Goal: Information Seeking & Learning: Check status

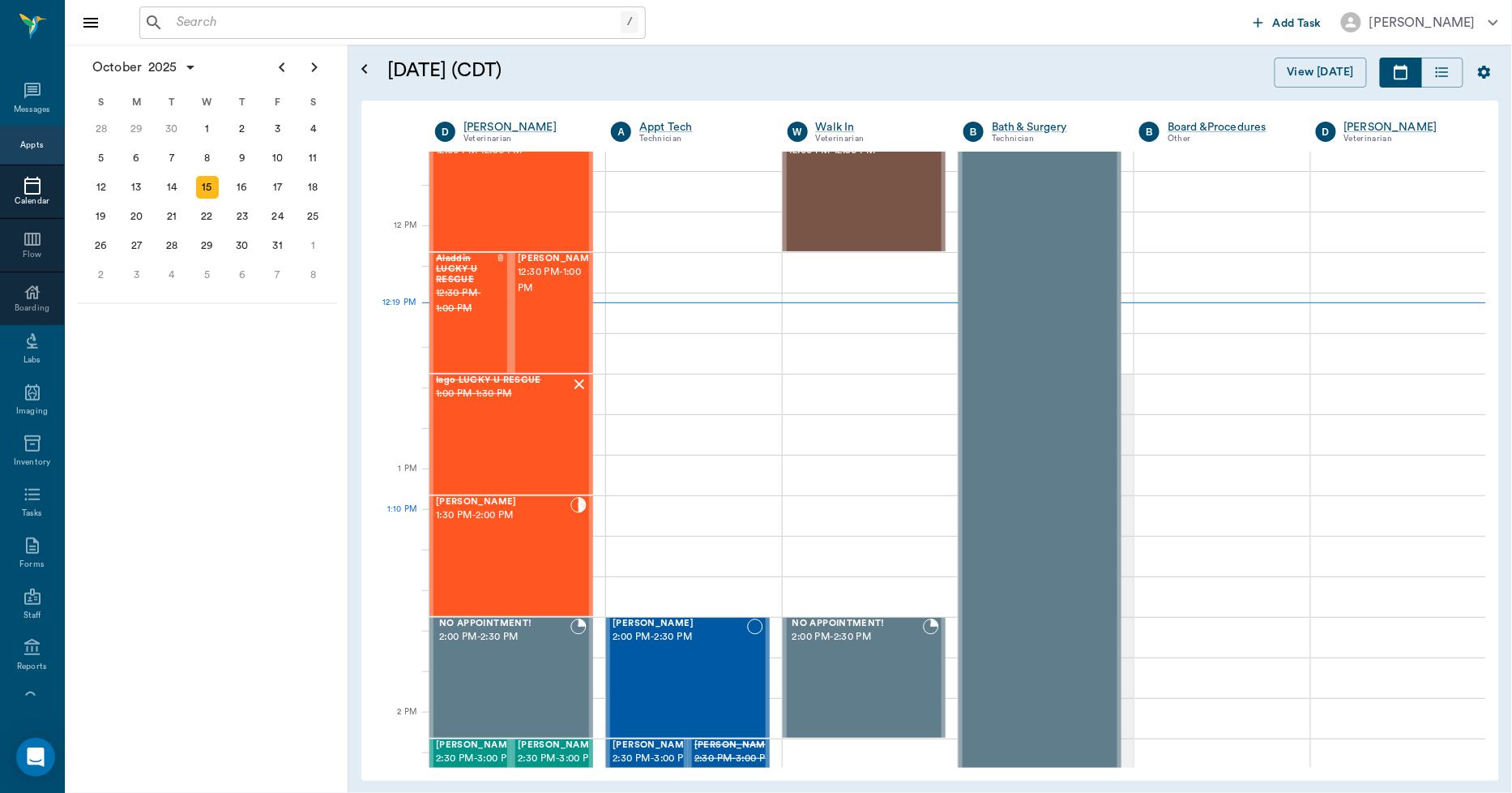
scroll to position [900, 0]
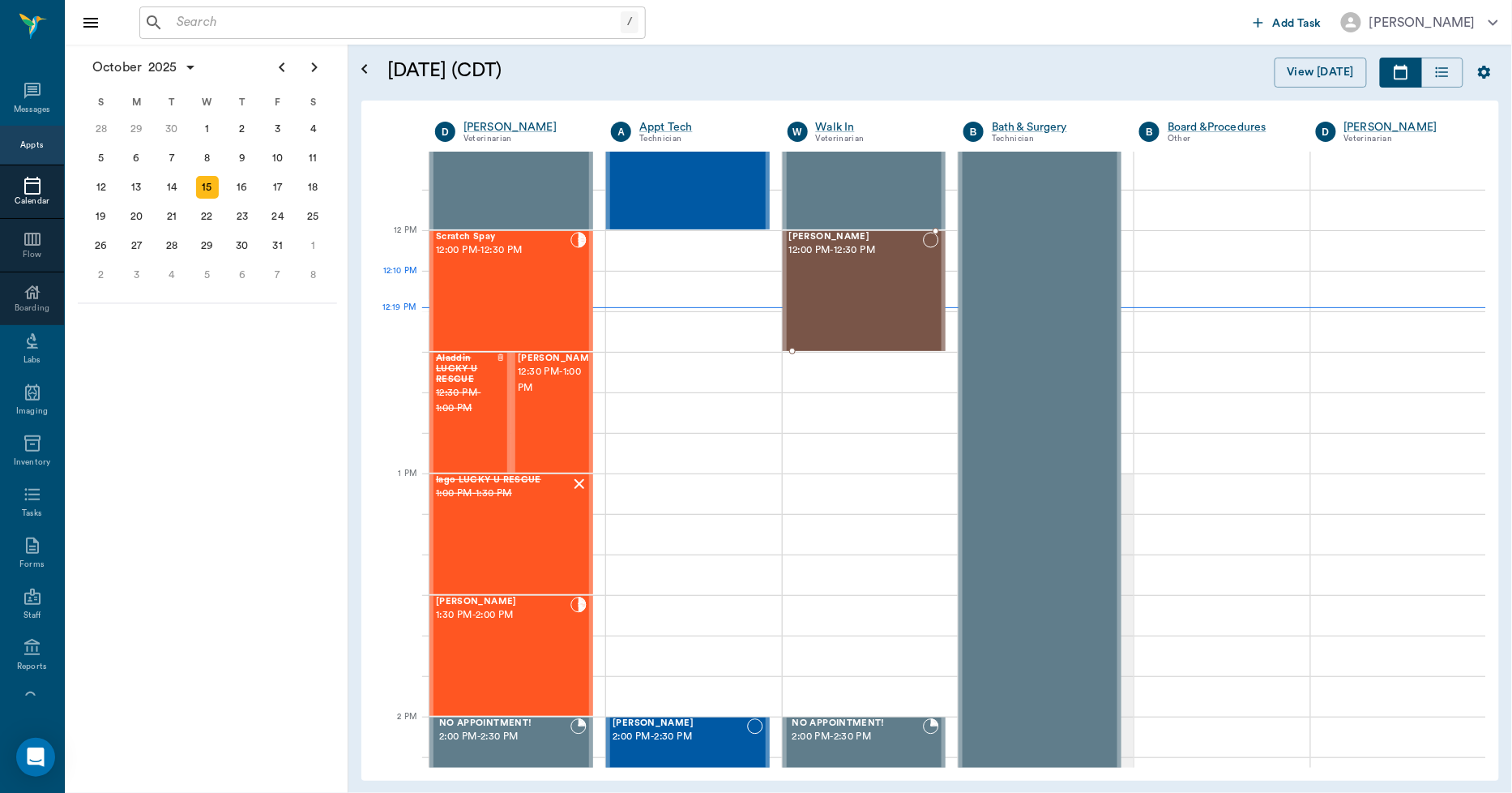
click at [865, 302] on div "[PERSON_NAME] 12:00 PM - 12:30 PM" at bounding box center [856, 291] width 134 height 118
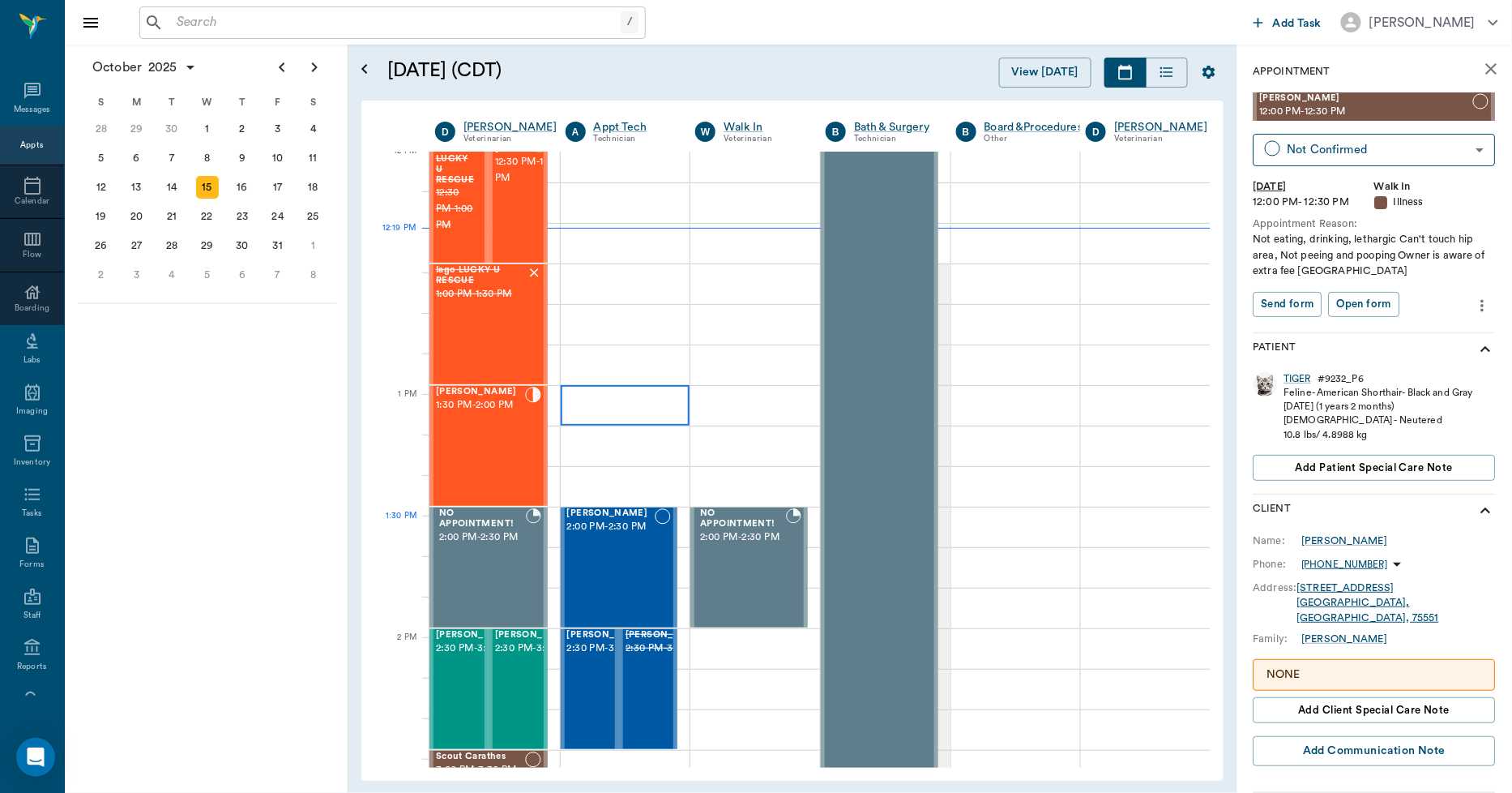
scroll to position [1171, 0]
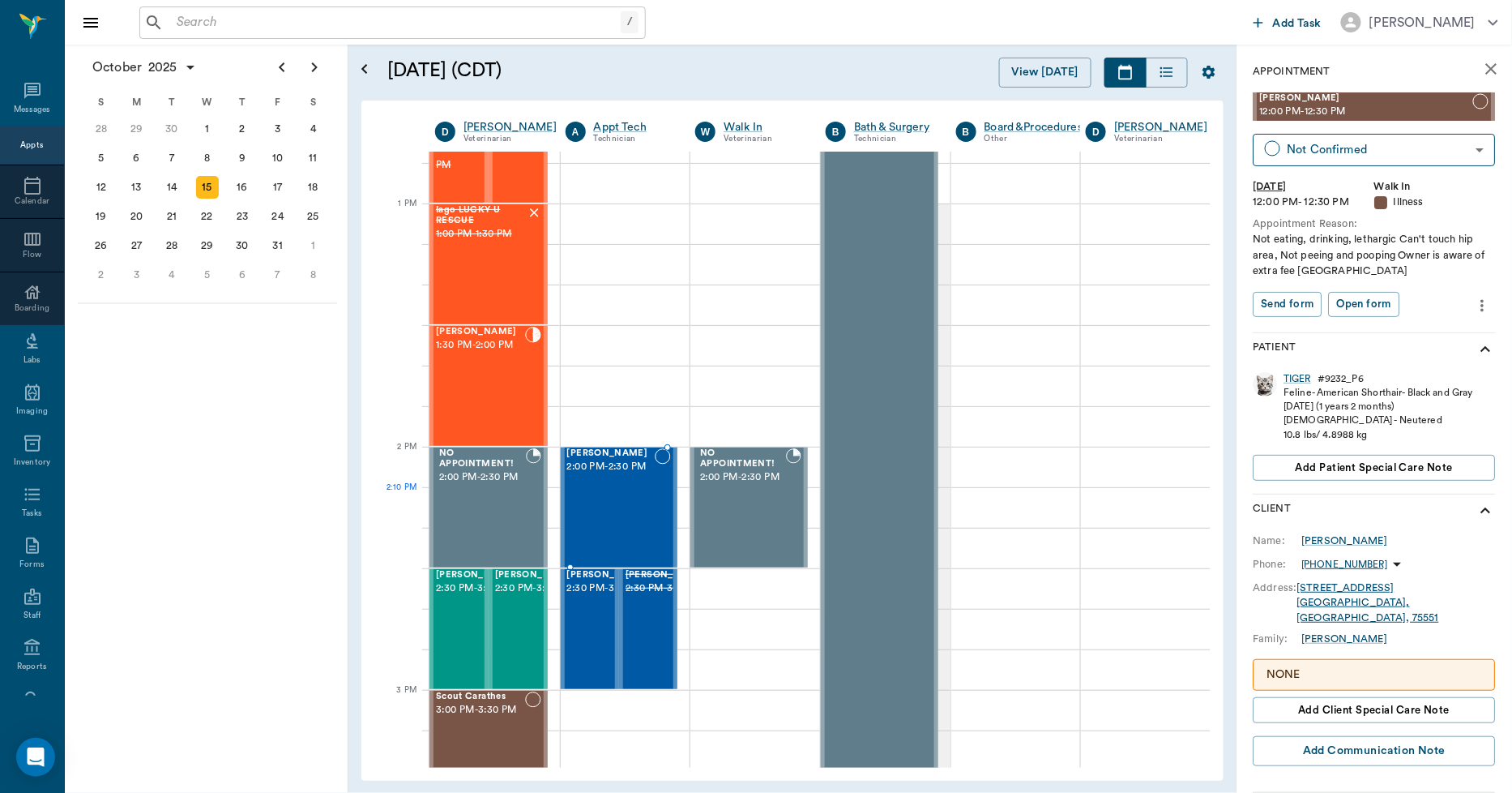
click at [617, 520] on div "[PERSON_NAME] 2:00 PM - 2:30 PM" at bounding box center [611, 507] width 88 height 118
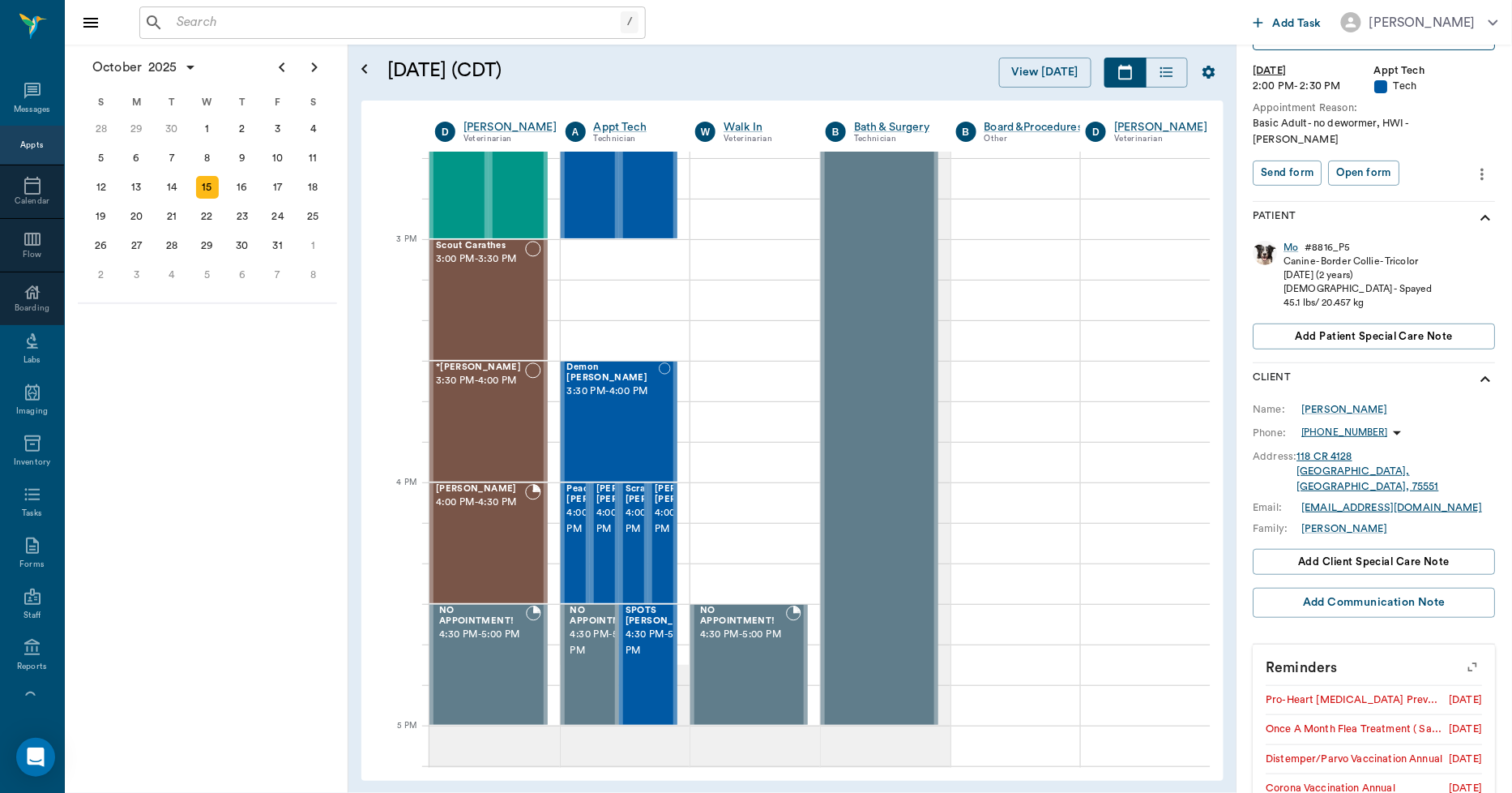
scroll to position [263, 0]
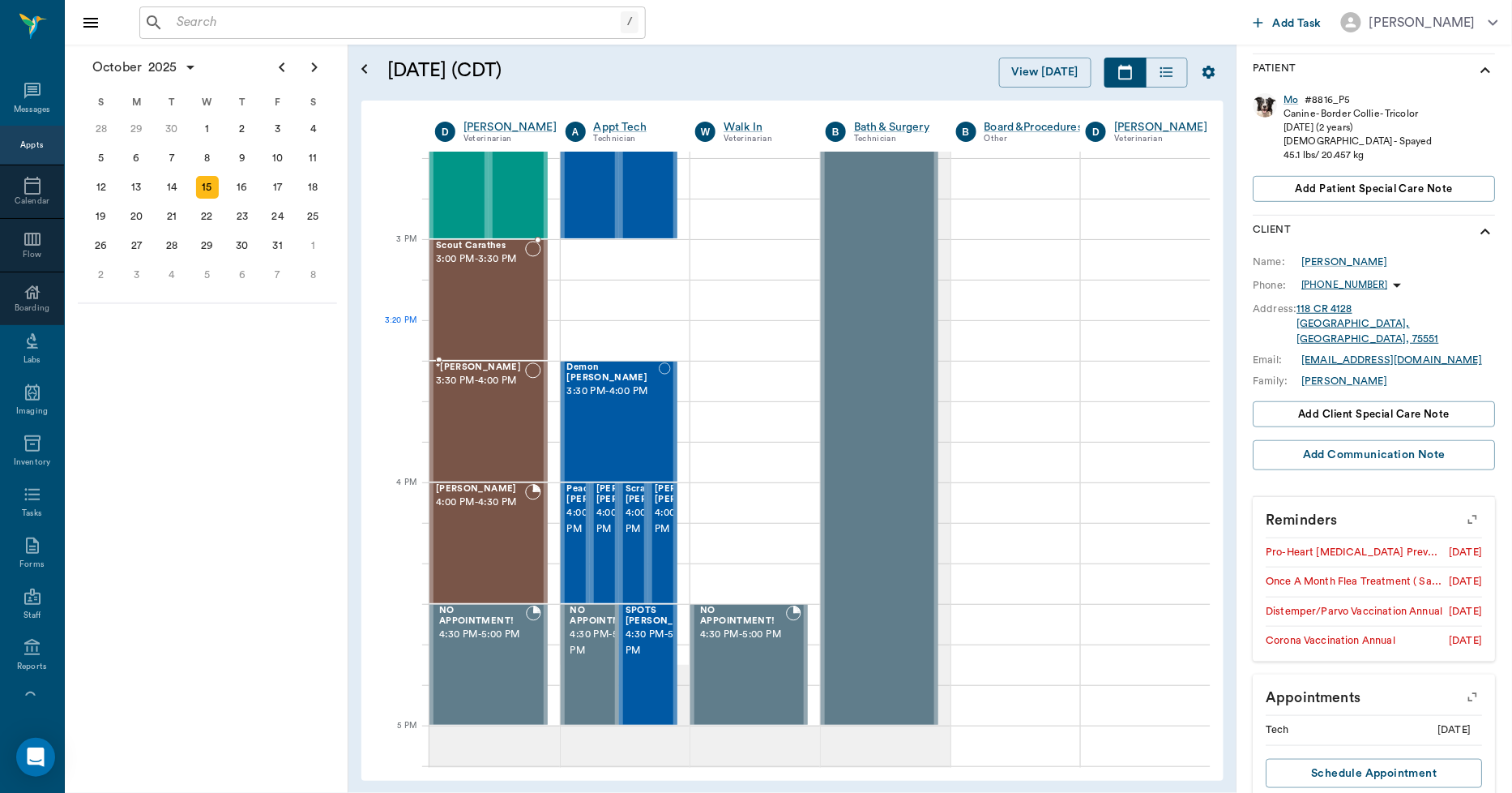
click at [489, 326] on div "Scout Carathes 3:00 PM - 3:30 PM" at bounding box center [480, 300] width 89 height 118
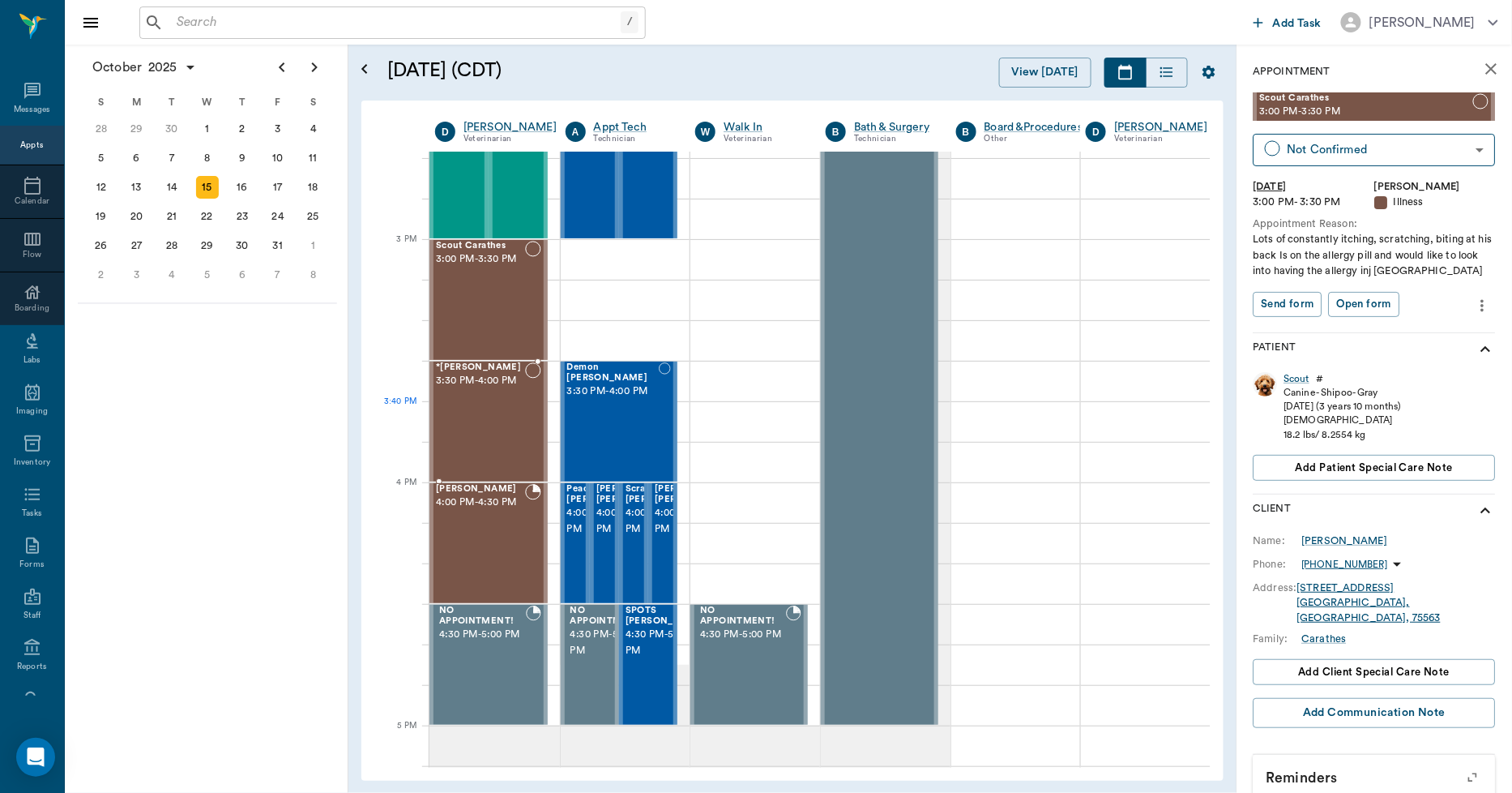
click at [497, 436] on div "*[PERSON_NAME] 3:30 PM - 4:00 PM" at bounding box center [480, 421] width 89 height 118
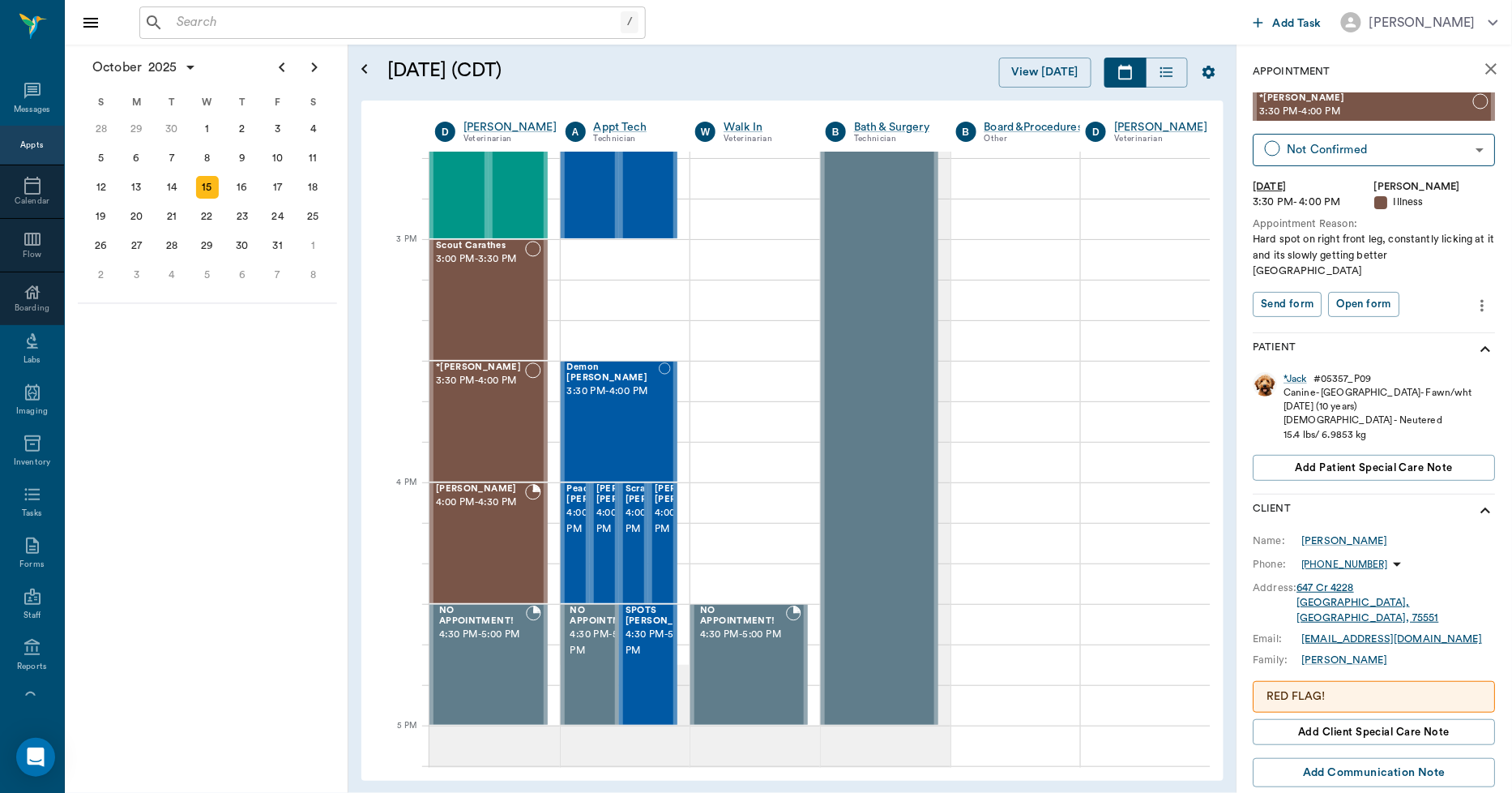
click at [1474, 296] on icon "more" at bounding box center [1483, 306] width 18 height 20
click at [1056, 322] on div at bounding box center [756, 396] width 1512 height 793
click at [1297, 372] on div "*Jack" at bounding box center [1297, 379] width 24 height 14
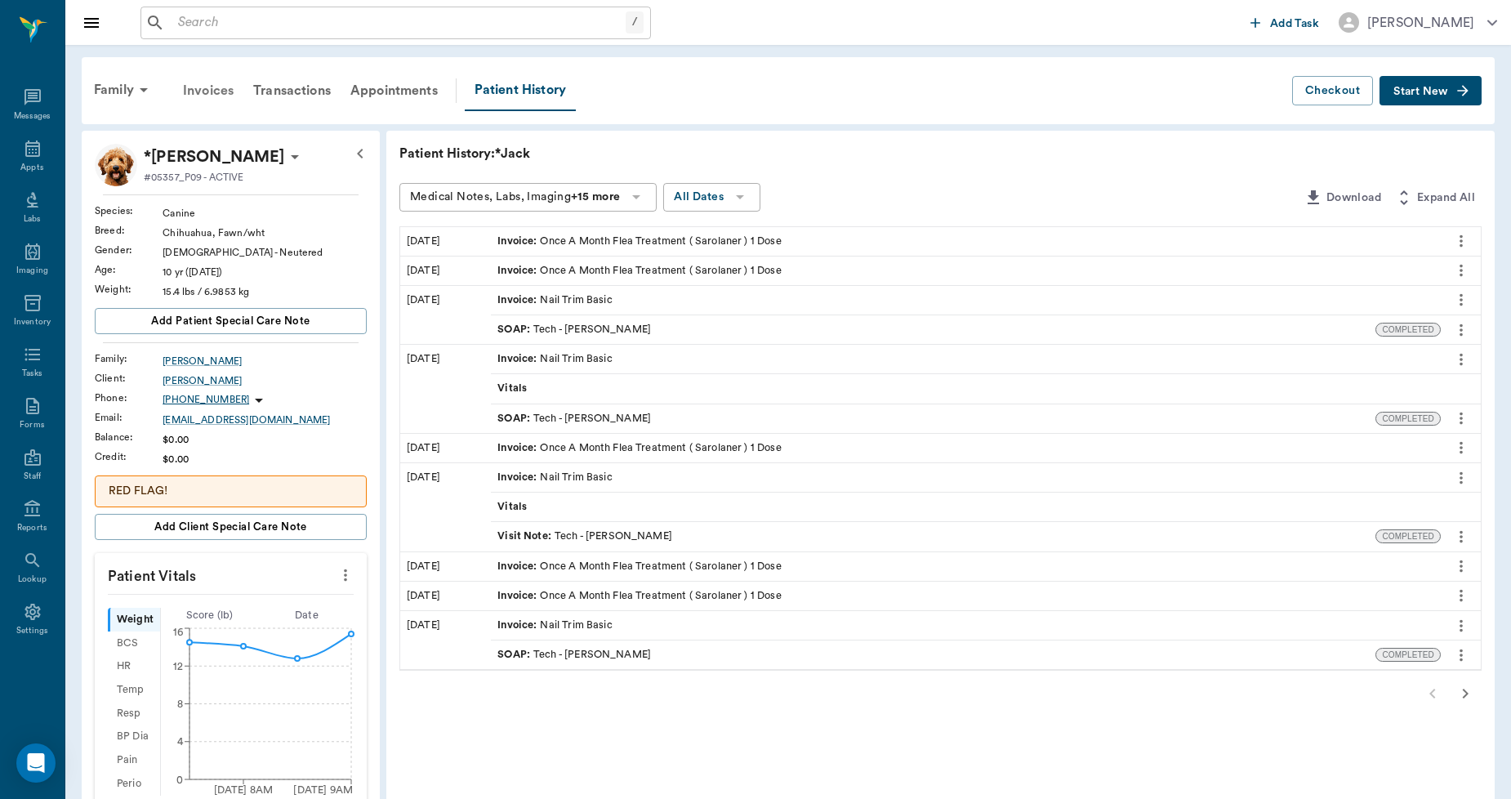
click at [216, 91] on div "Invoices" at bounding box center [208, 90] width 70 height 39
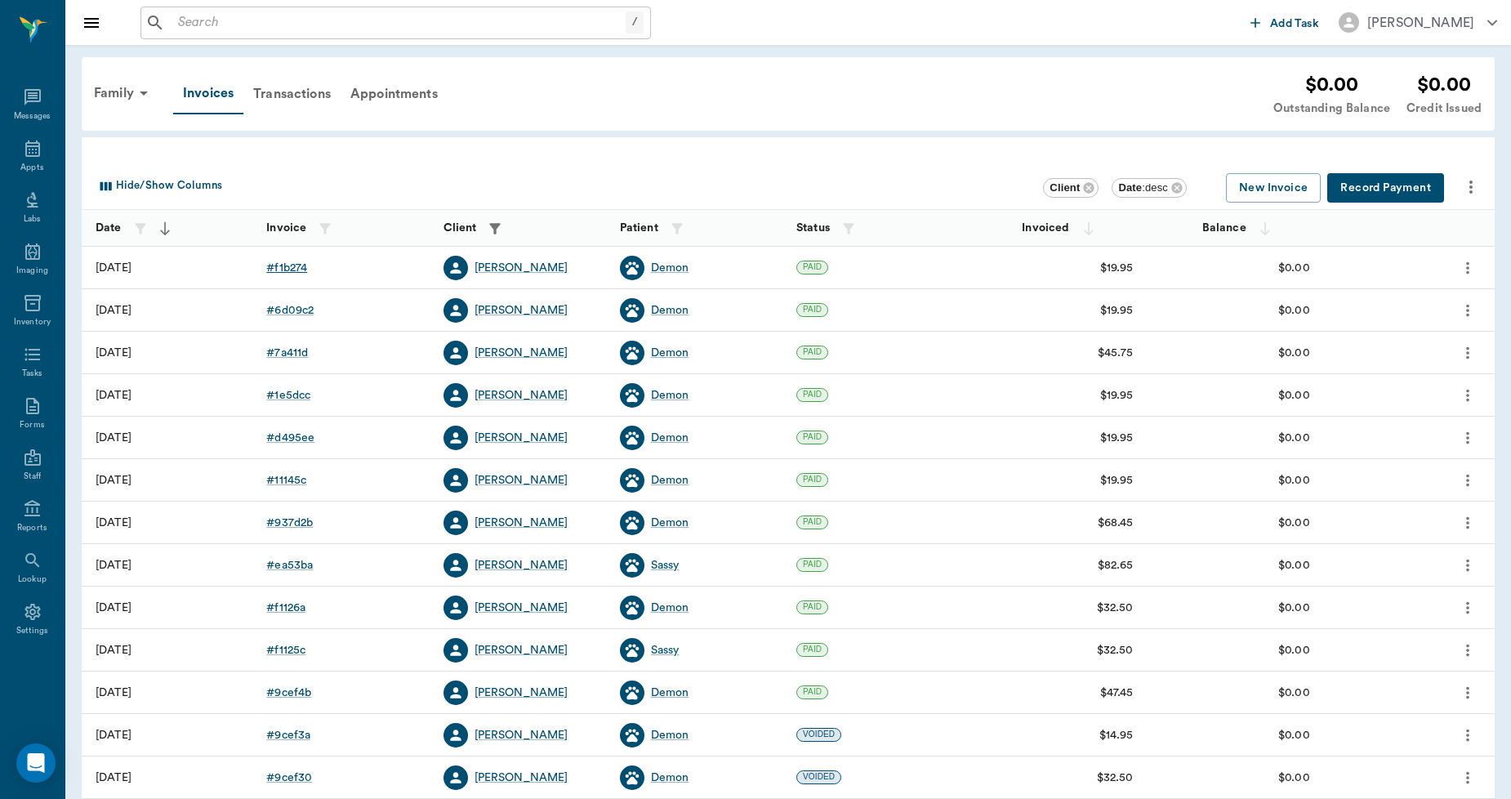
click at [298, 265] on div "# f1b274" at bounding box center [286, 268] width 41 height 16
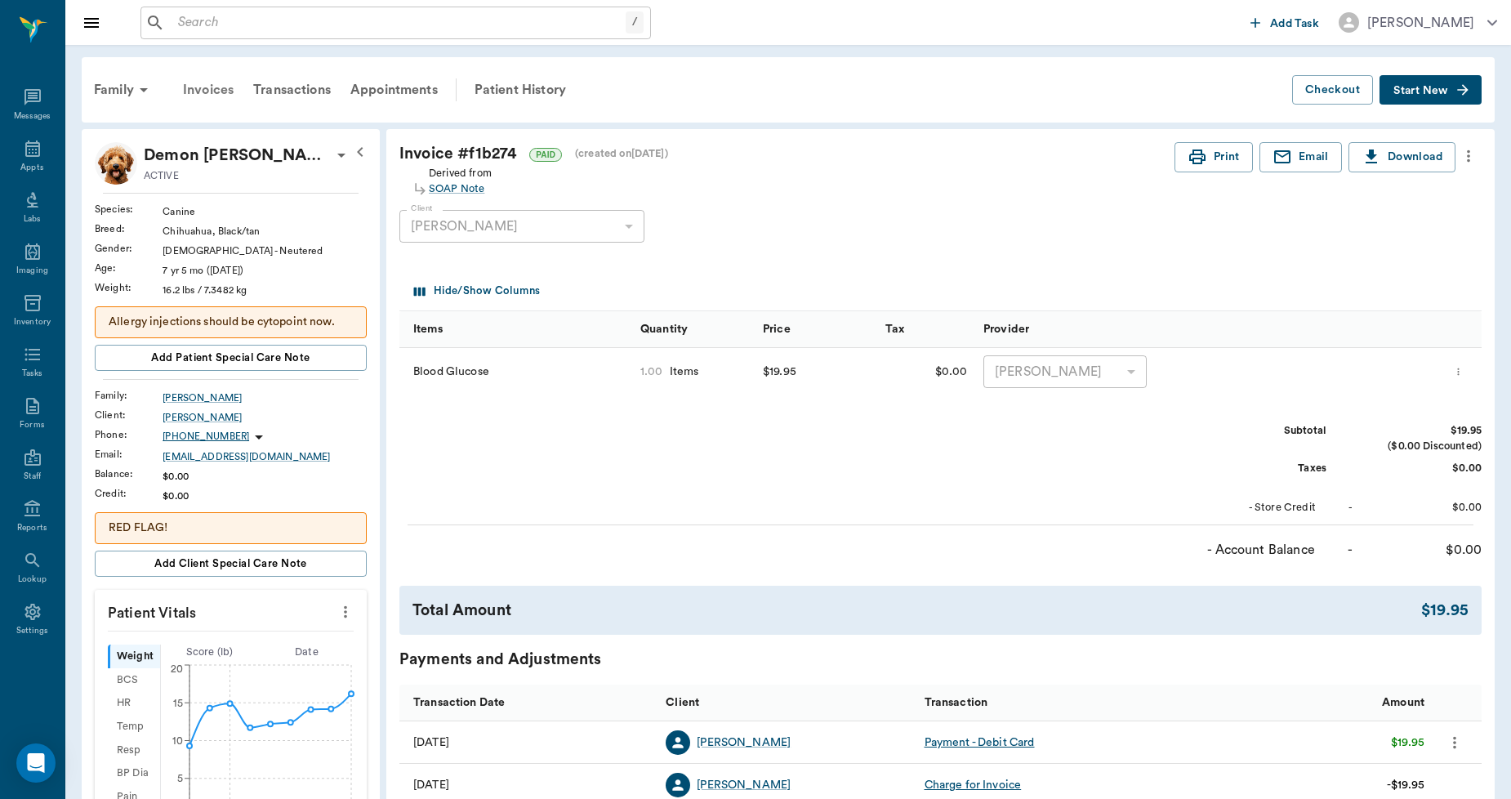
click at [213, 82] on div "Invoices" at bounding box center [208, 89] width 70 height 39
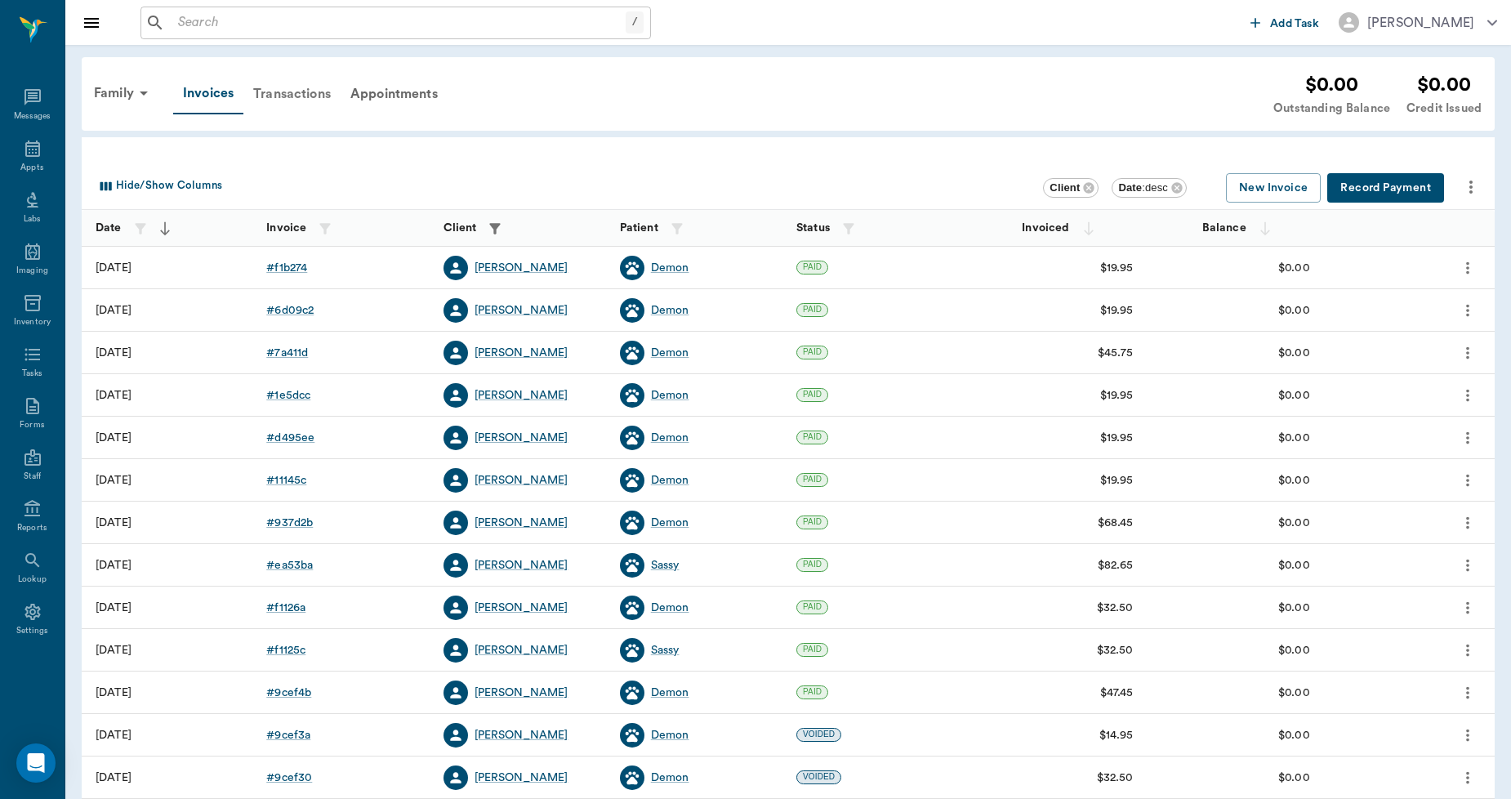
click at [307, 92] on div "Transactions" at bounding box center [291, 93] width 97 height 39
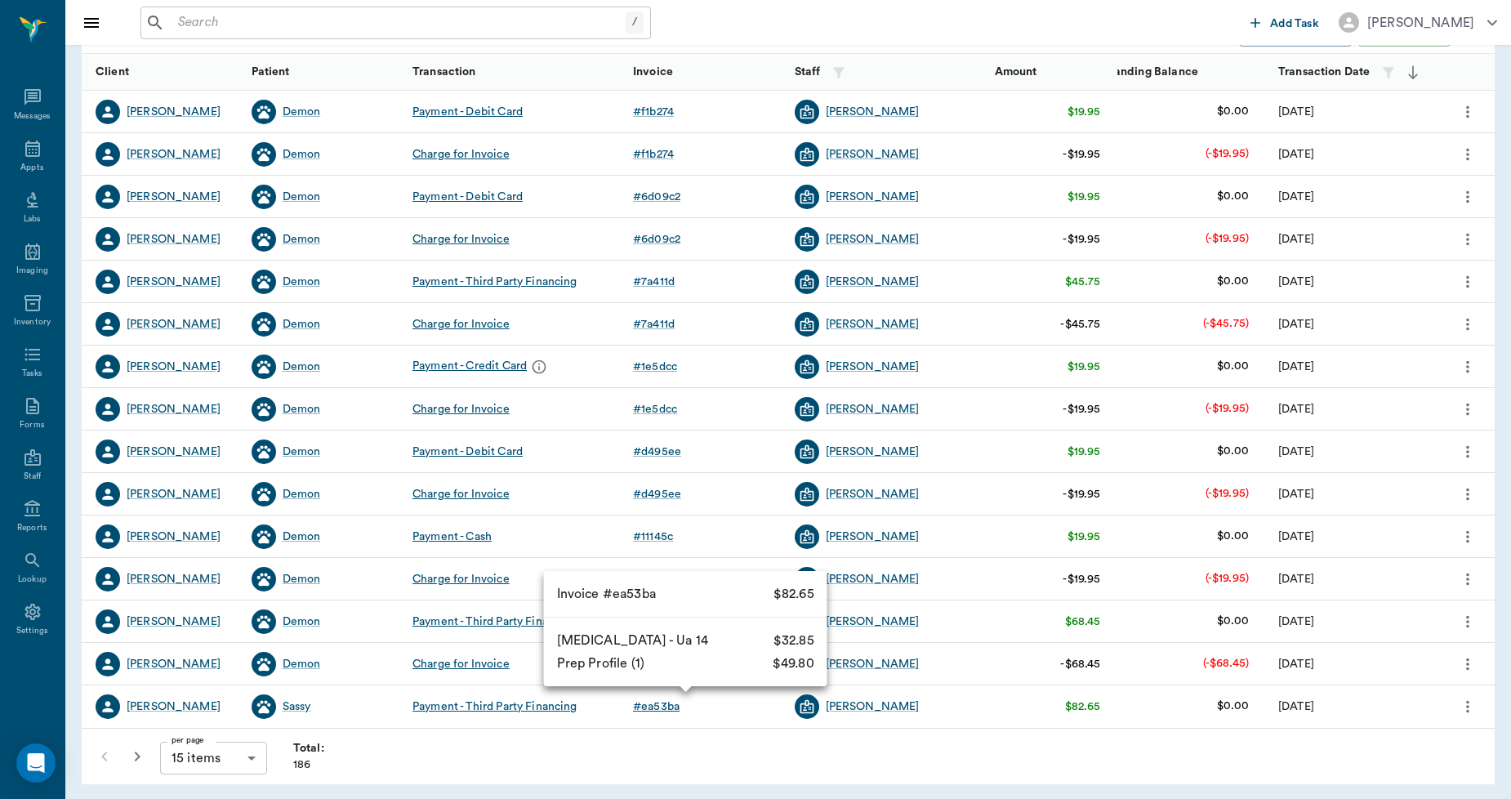
scroll to position [205, 0]
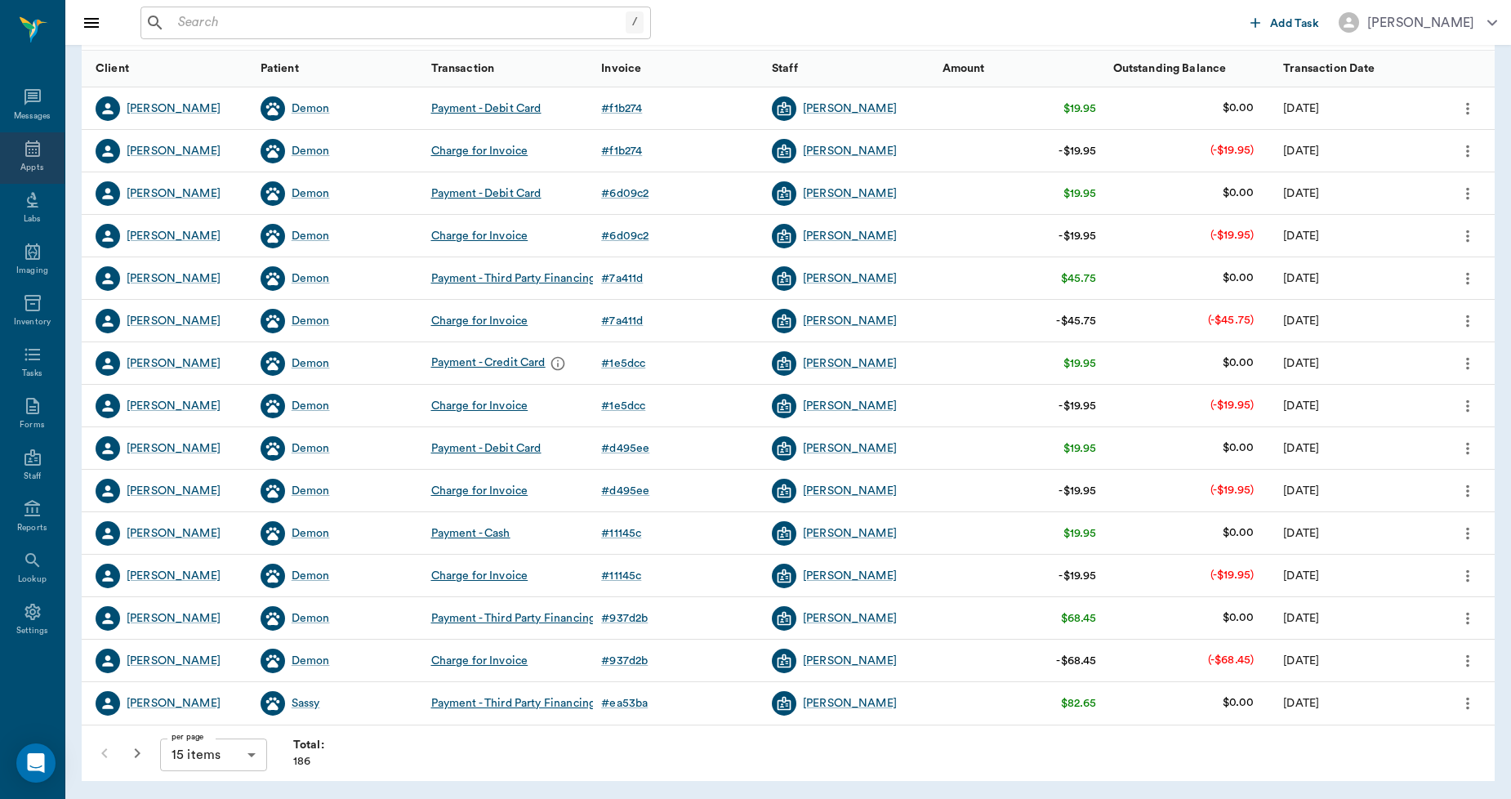
click at [29, 151] on icon at bounding box center [33, 149] width 20 height 20
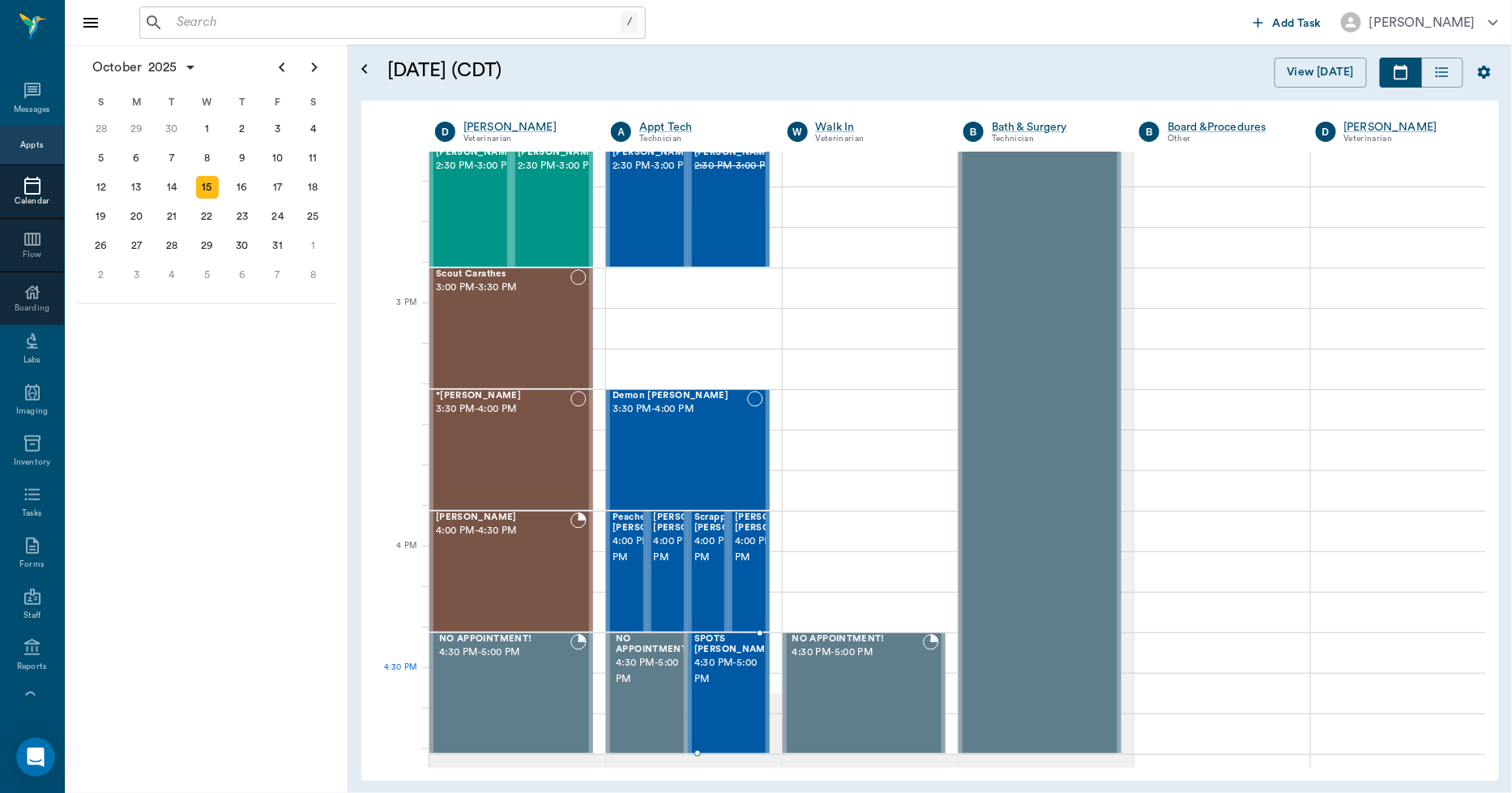
scroll to position [1604, 0]
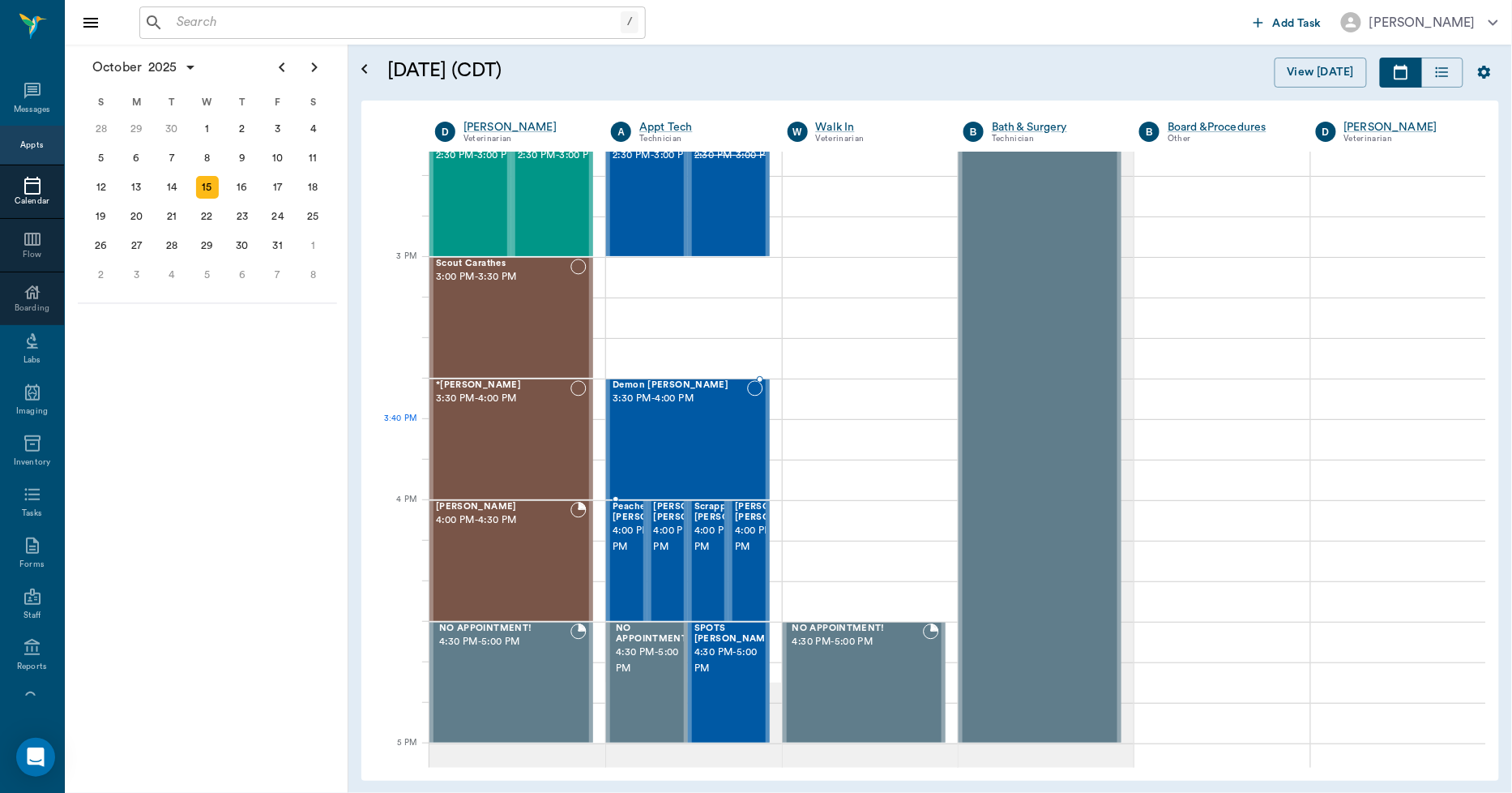
click at [703, 441] on div "Demon [PERSON_NAME] 3:30 PM - 4:00 PM" at bounding box center [680, 439] width 134 height 118
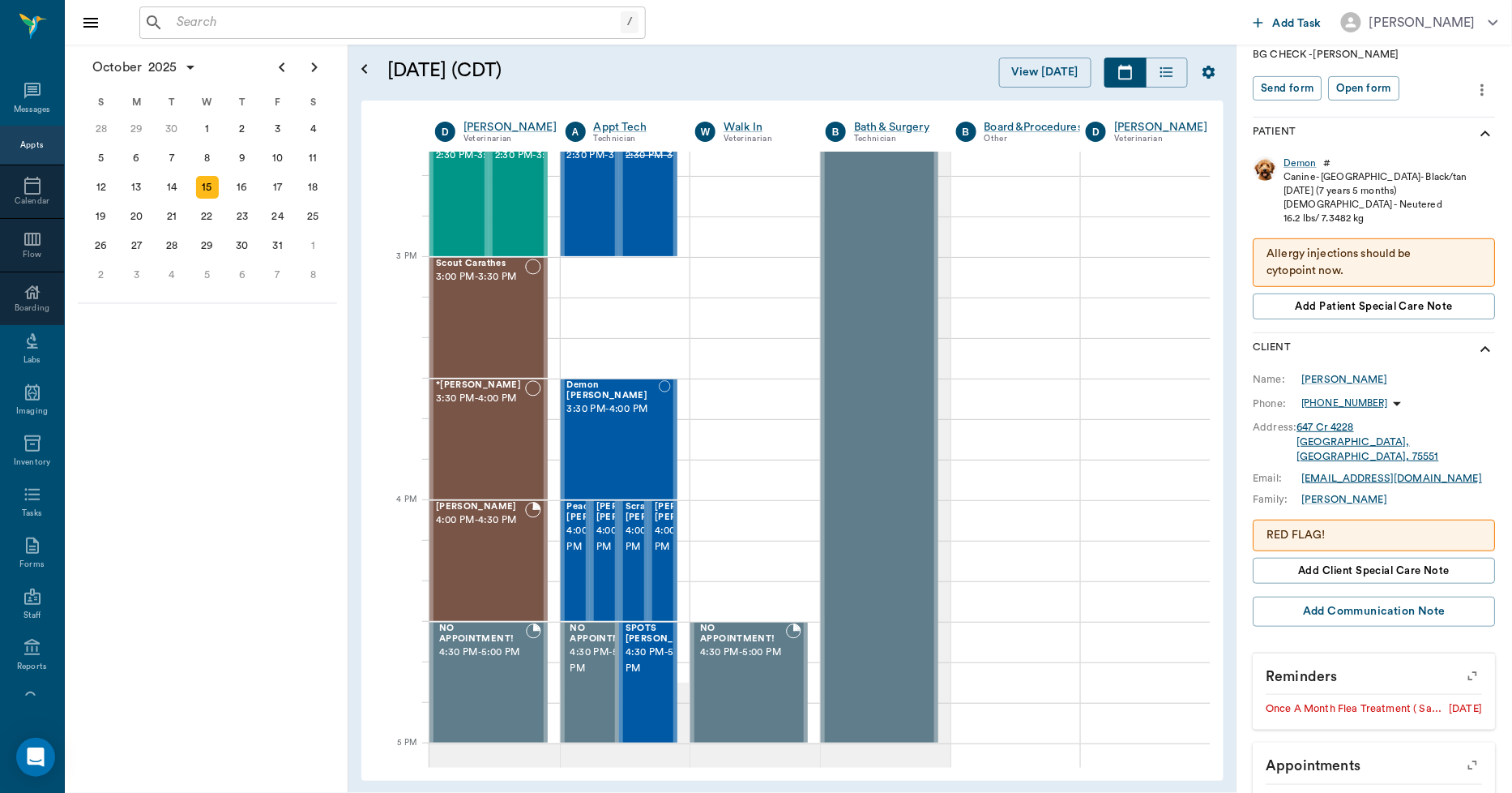
scroll to position [269, 0]
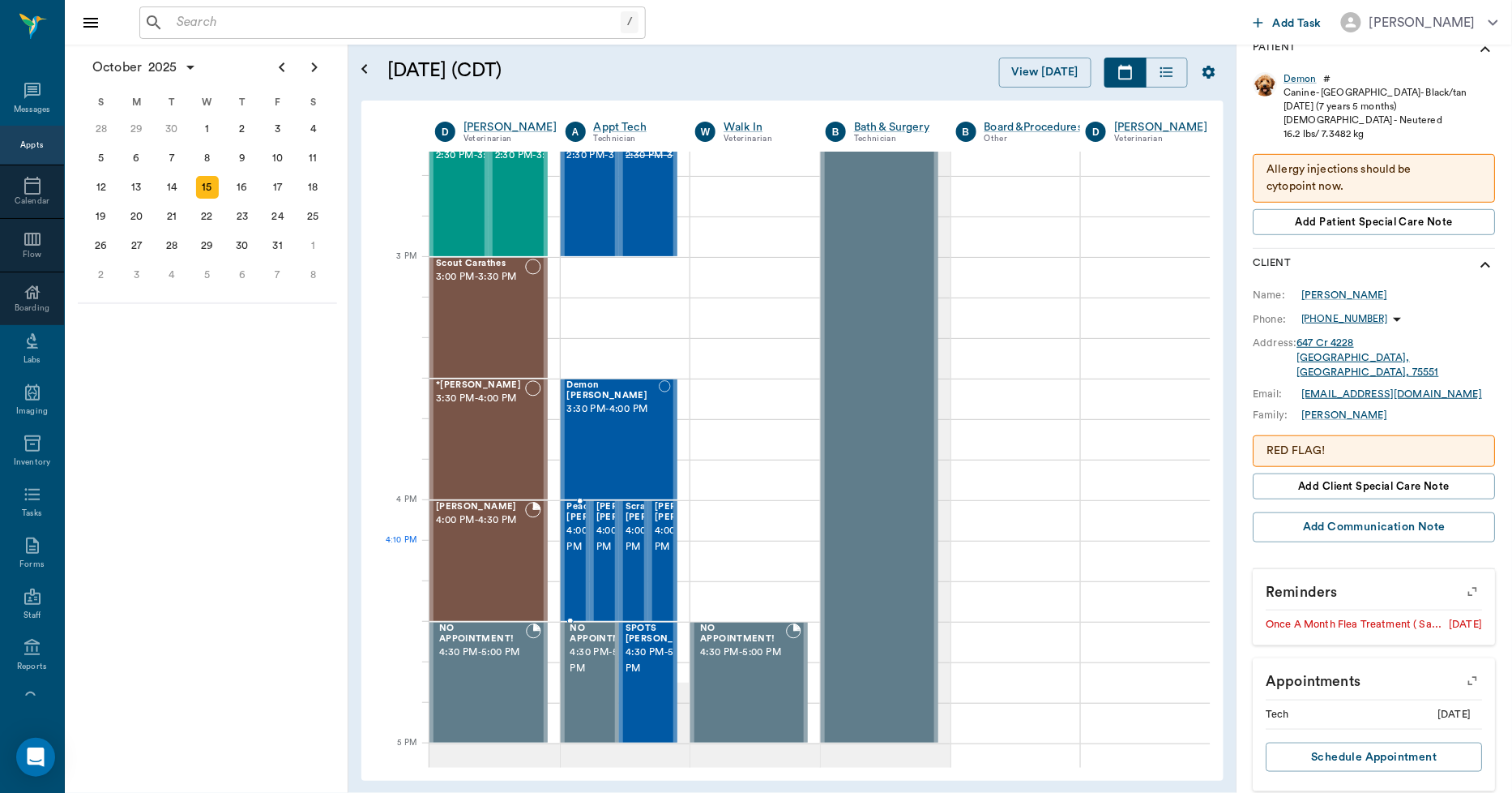
click at [580, 552] on span "4:00 PM - 4:30 PM" at bounding box center [608, 539] width 81 height 33
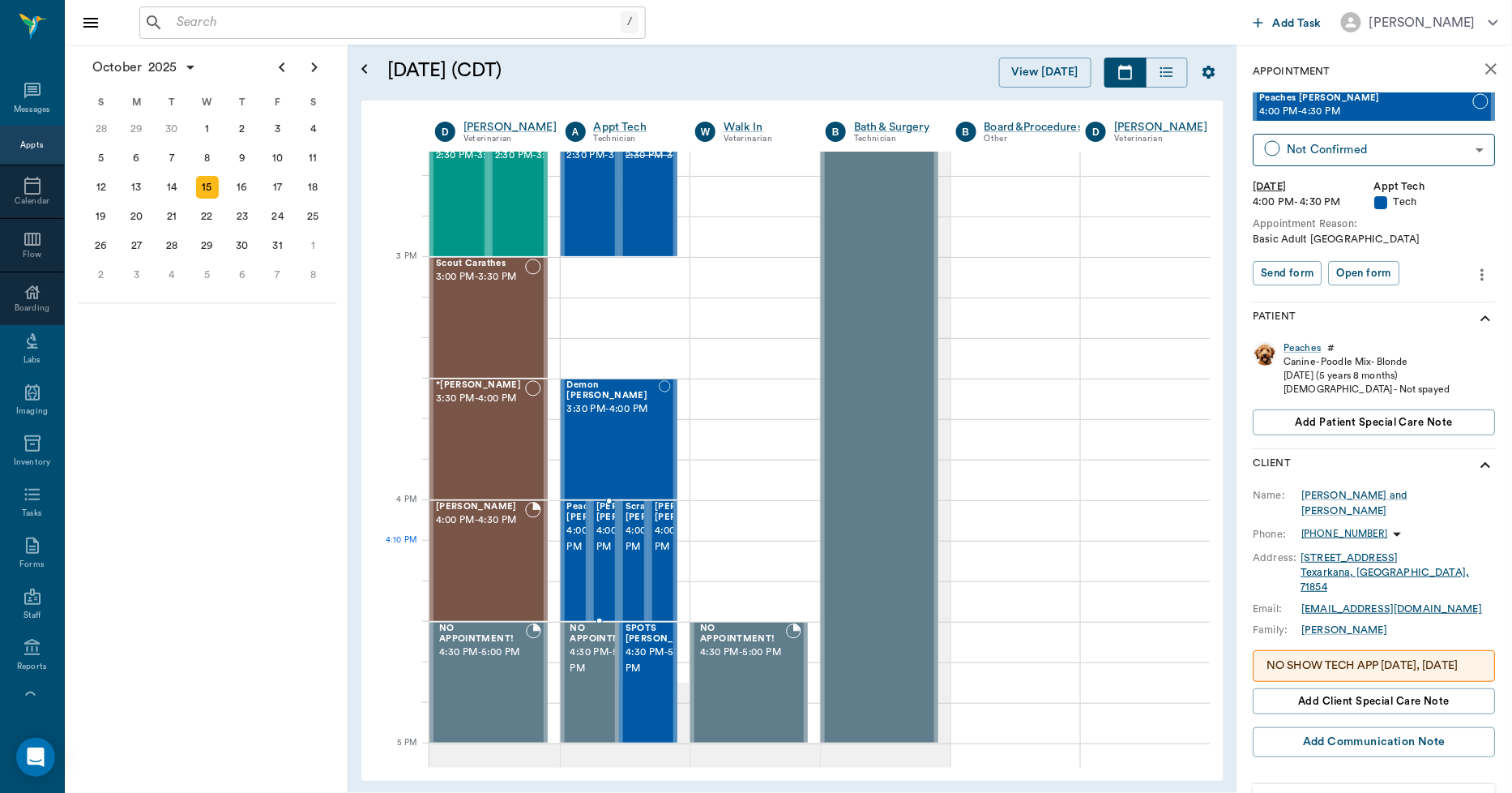
click at [600, 571] on div "[PERSON_NAME] [PERSON_NAME] 4:00 PM - 4:30 PM" at bounding box center [637, 561] width 81 height 118
click at [635, 579] on div "Scrappy [PERSON_NAME] 4:00 PM - 4:30 PM" at bounding box center [667, 561] width 81 height 118
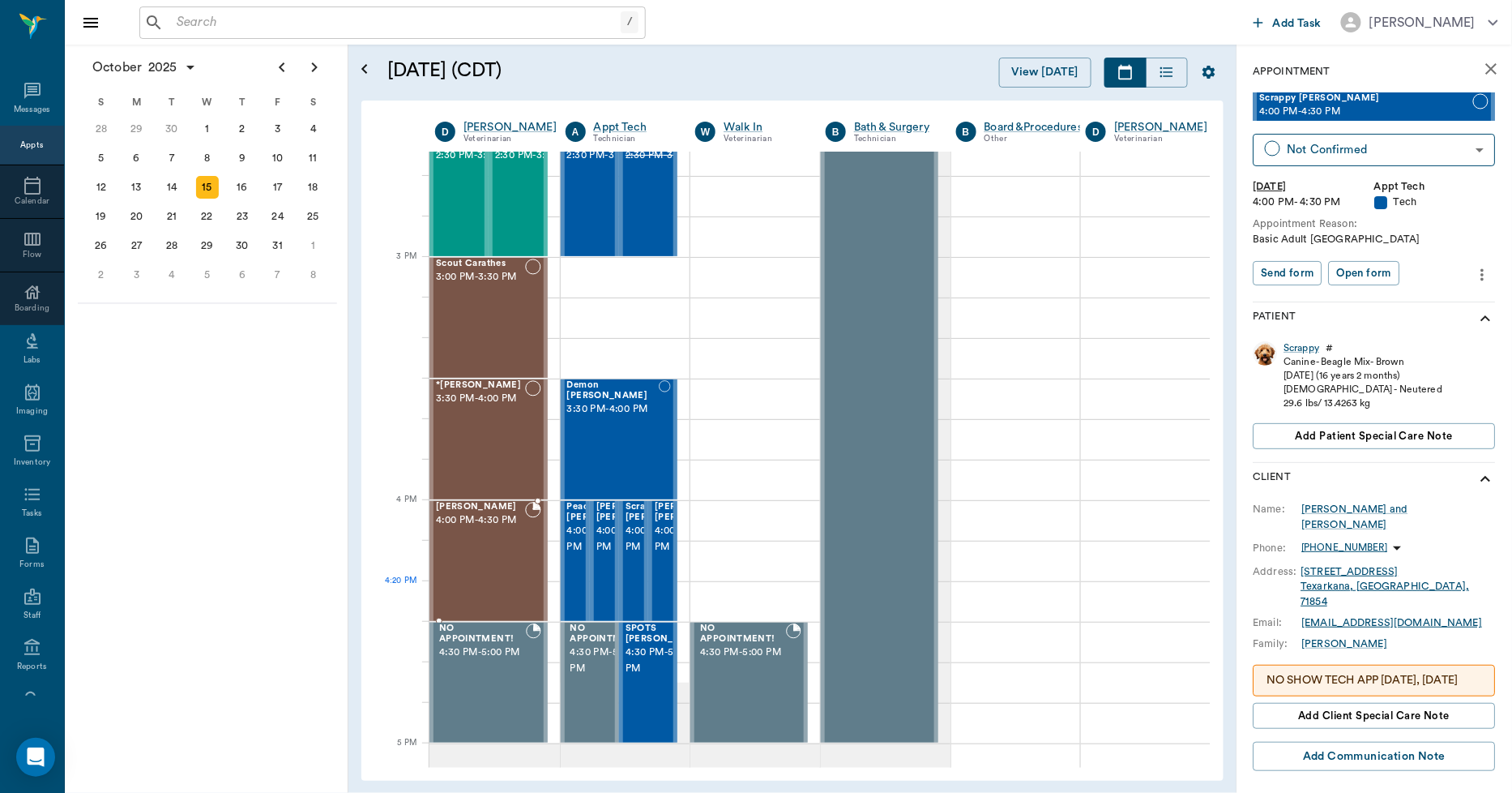
click at [507, 586] on div "[PERSON_NAME] 4:00 PM - 4:30 PM" at bounding box center [480, 561] width 89 height 118
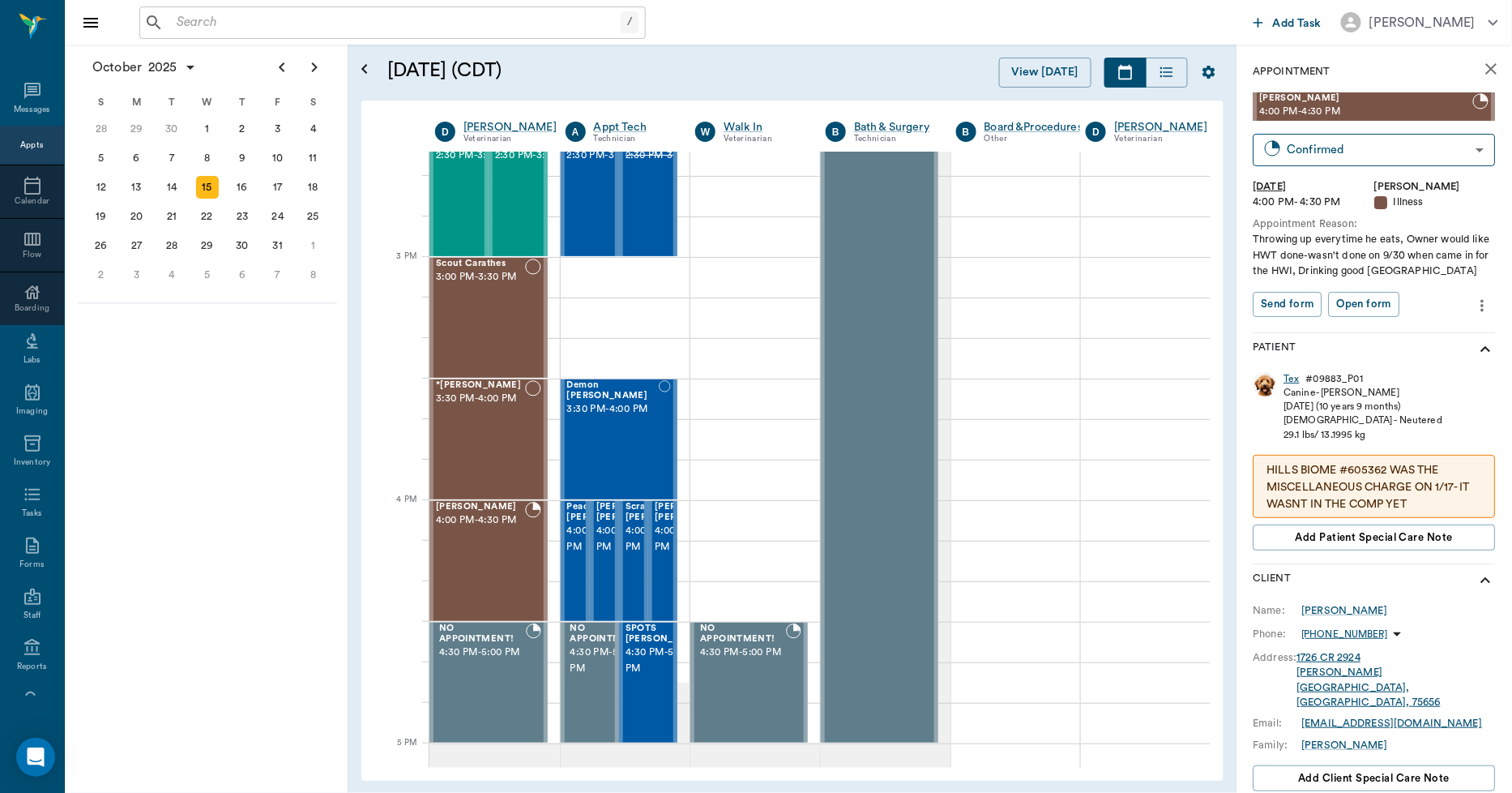
click at [1292, 377] on div "Tex" at bounding box center [1293, 379] width 16 height 14
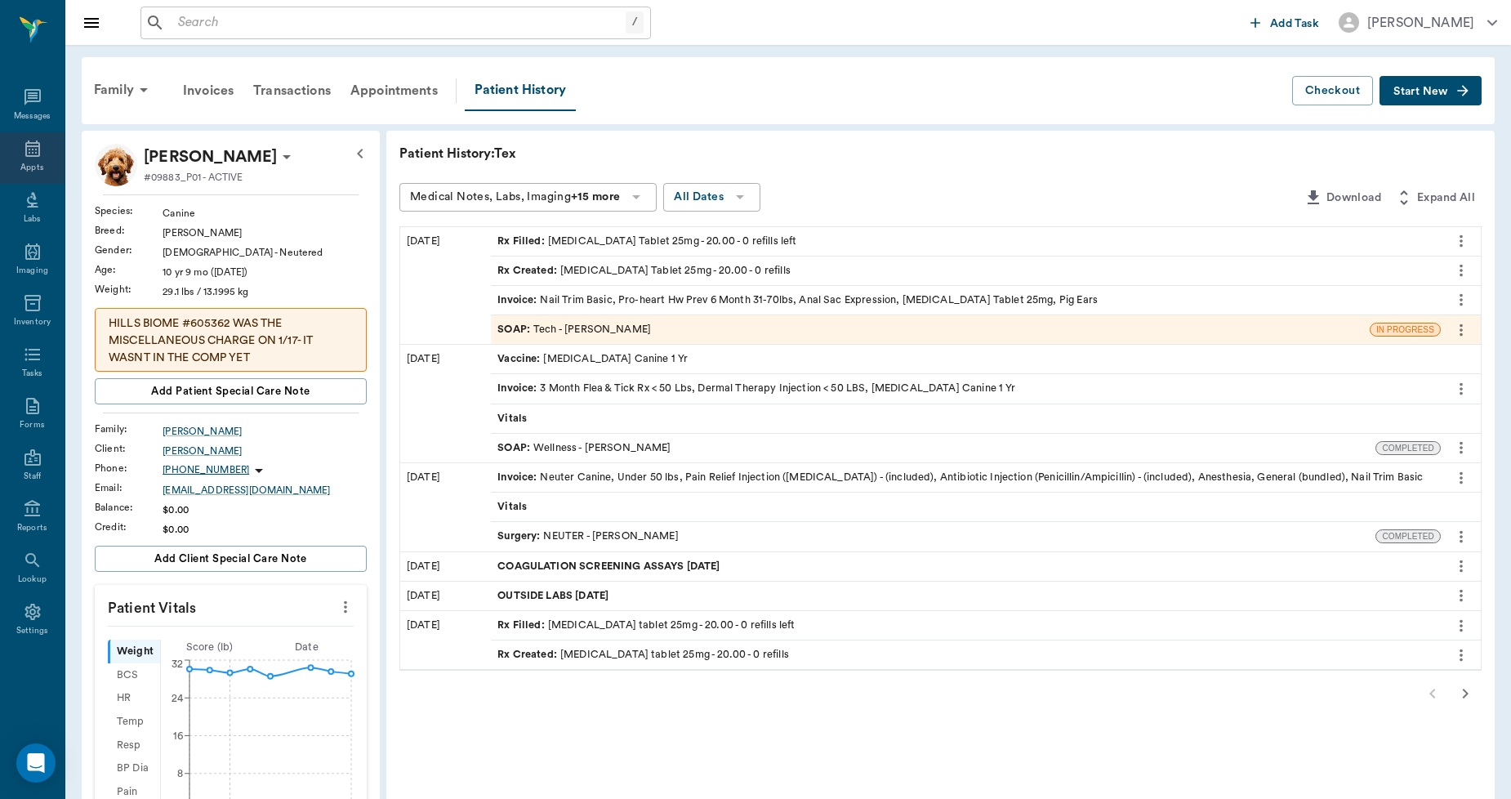
click at [29, 150] on icon at bounding box center [33, 149] width 20 height 20
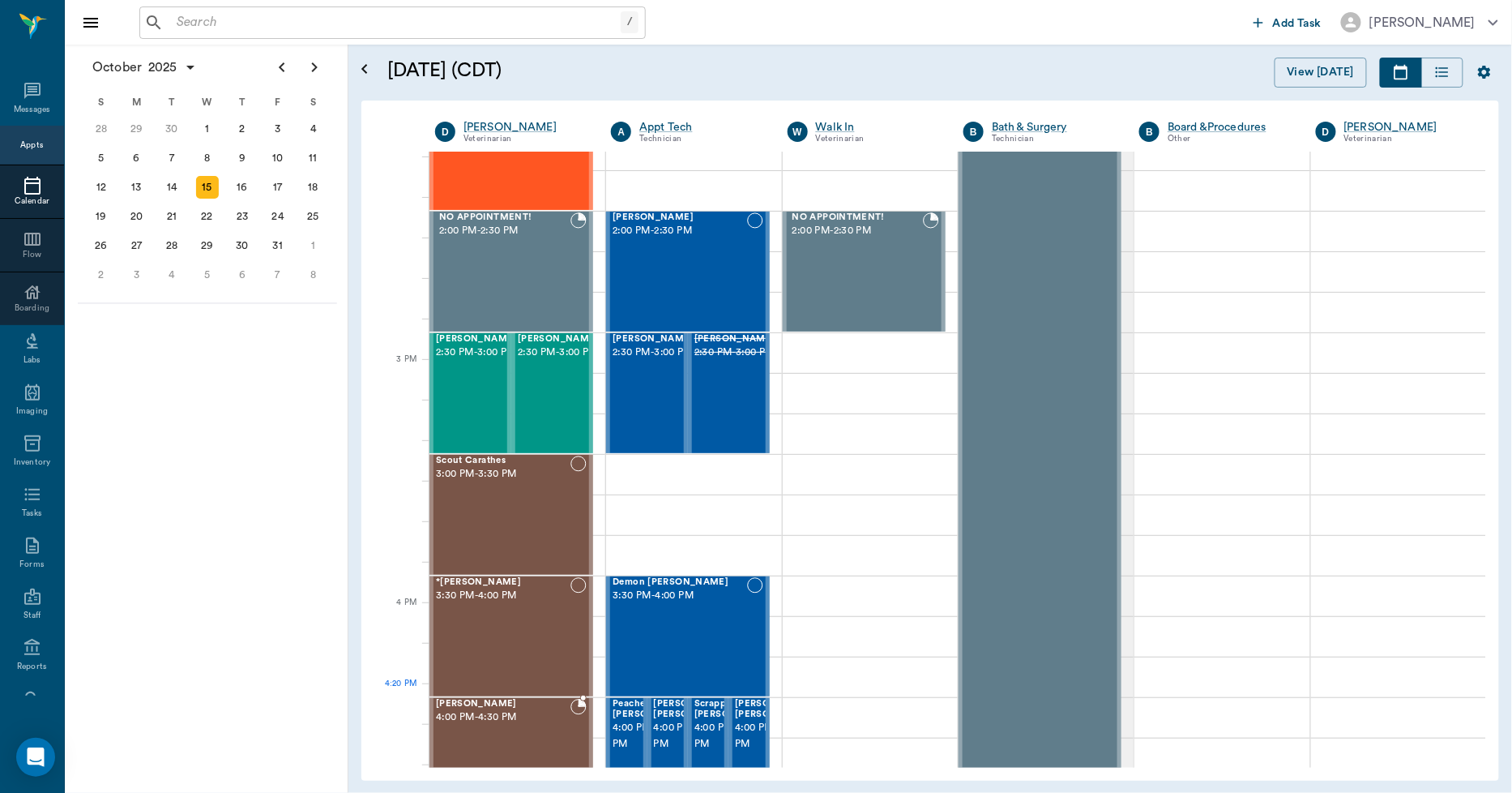
scroll to position [1696, 0]
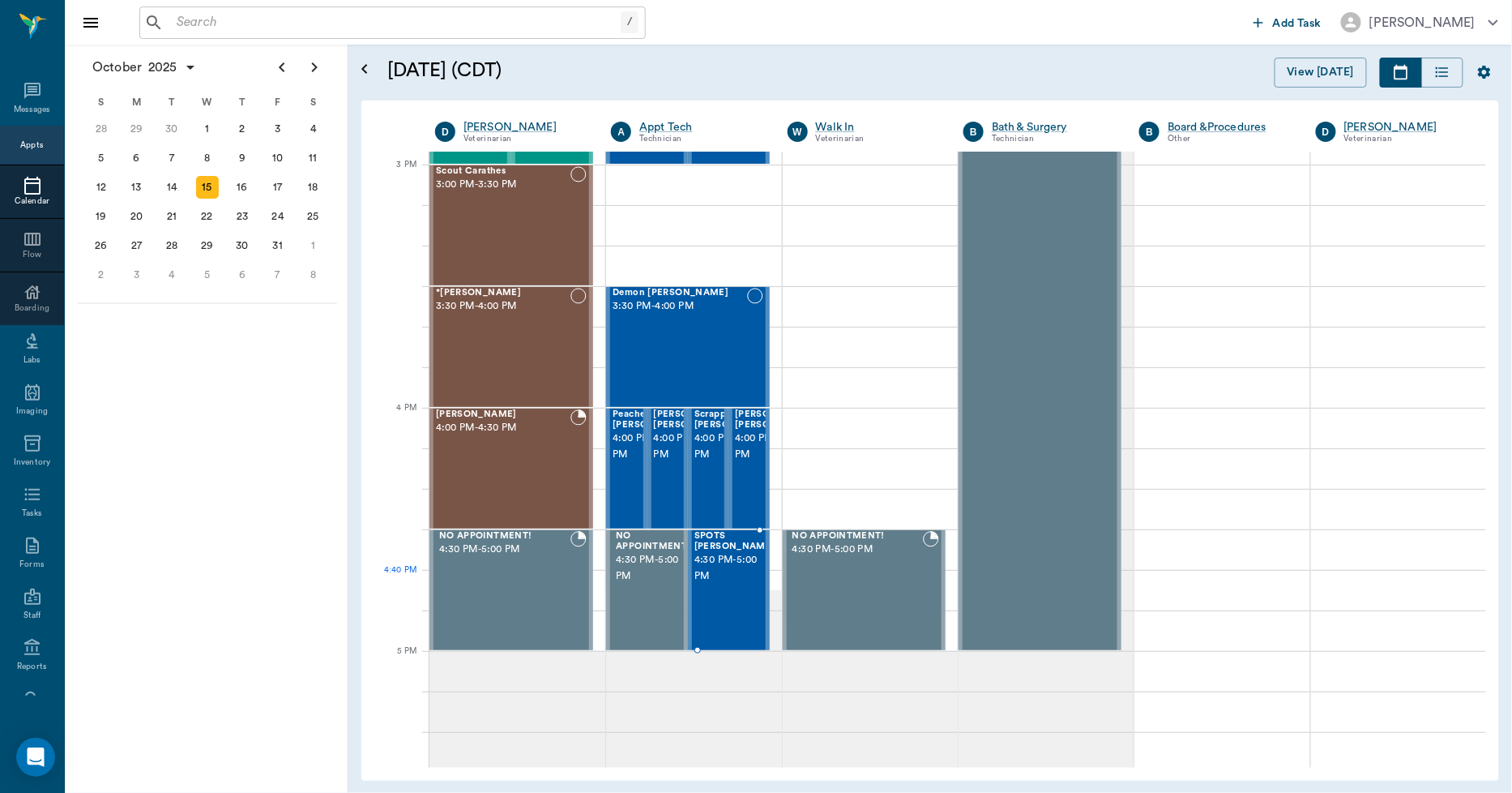
click at [729, 606] on div "SPOTS [PERSON_NAME] 4:30 PM - 5:00 PM" at bounding box center [735, 590] width 81 height 118
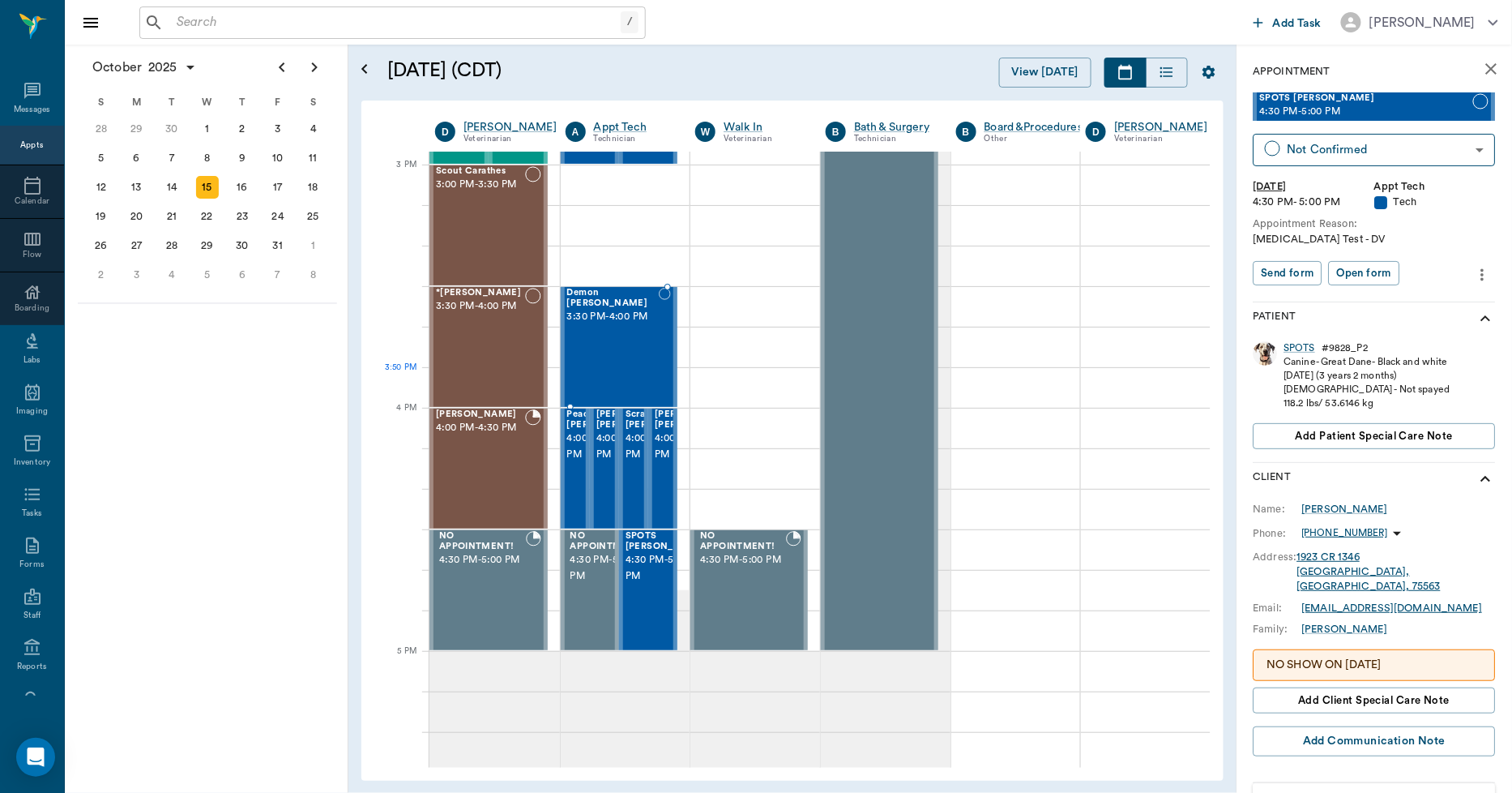
click at [604, 381] on div "Demon [PERSON_NAME] 3:30 PM - 4:00 PM" at bounding box center [613, 346] width 91 height 118
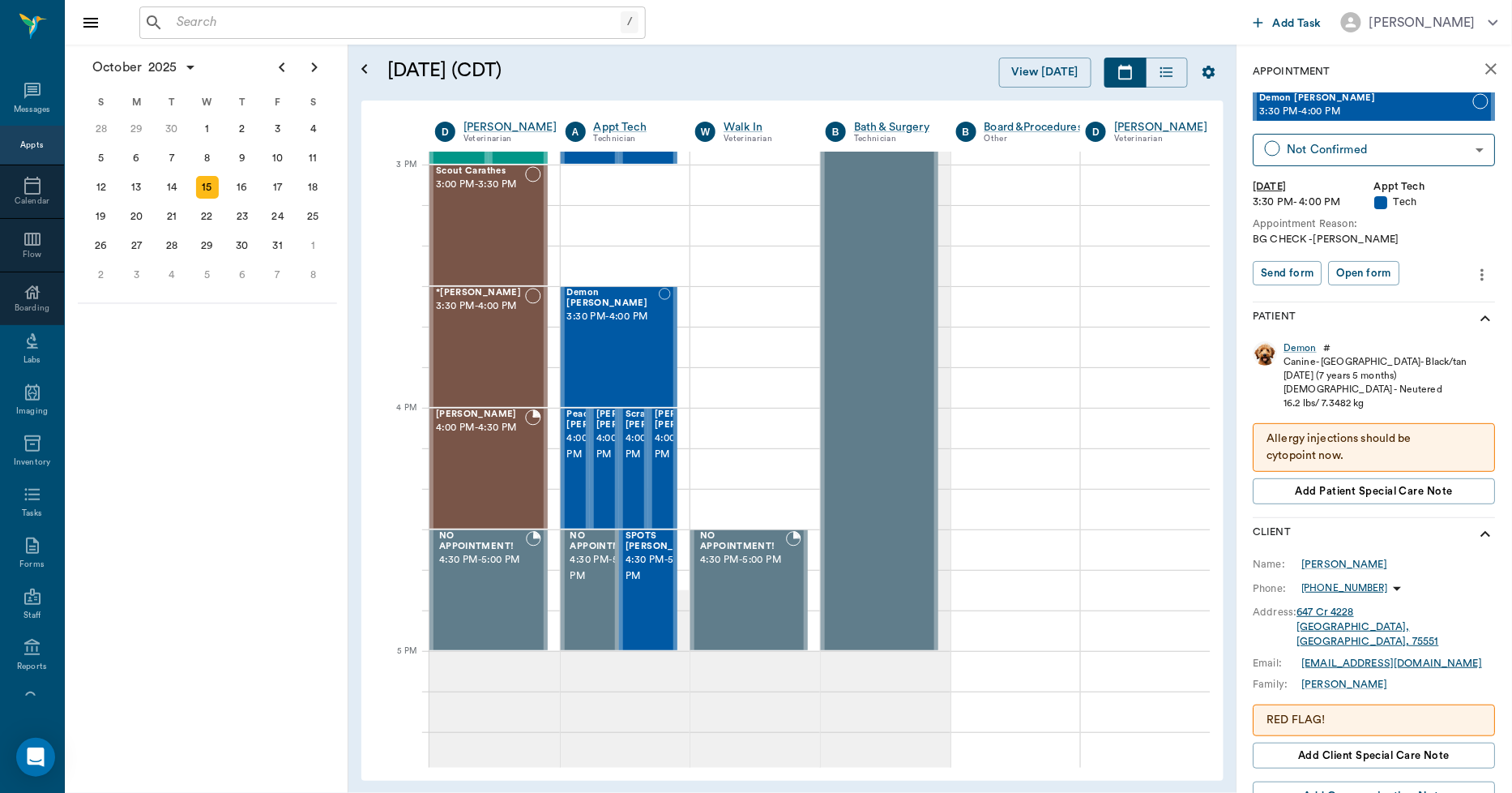
click at [132, 438] on div "[DATE] S M T W T F S 31 [DATE] 2 3 4 5 6 7 8 9 10 11 12 13 14 15 16 17 18 19 20…" at bounding box center [206, 419] width 284 height 748
